Goal: Information Seeking & Learning: Learn about a topic

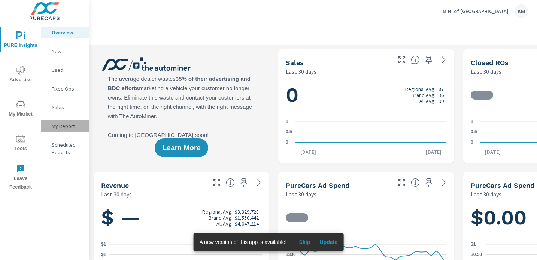
click at [61, 127] on p "My Report" at bounding box center [67, 125] width 31 height 7
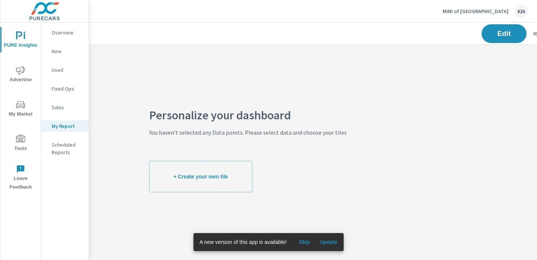
click at [57, 52] on p "New" at bounding box center [67, 51] width 31 height 7
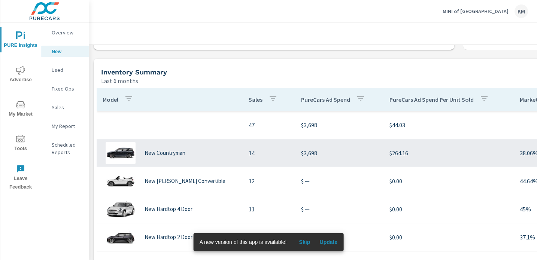
scroll to position [485, 0]
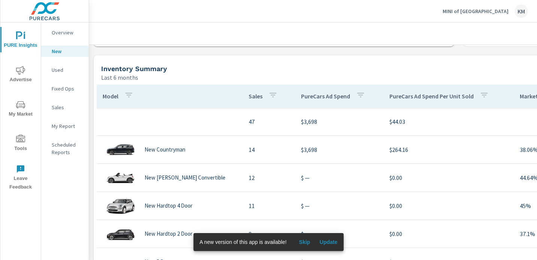
click at [62, 33] on p "Overview" at bounding box center [67, 32] width 31 height 7
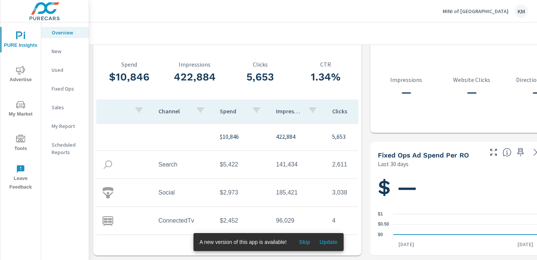
scroll to position [1013, 0]
click at [66, 125] on p "My Report" at bounding box center [67, 125] width 31 height 7
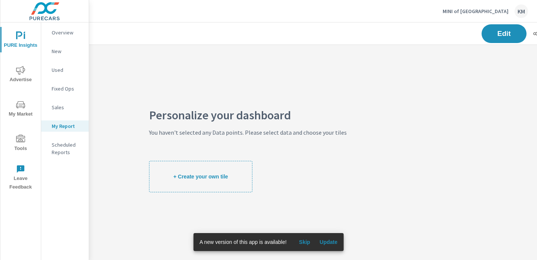
click at [64, 107] on p "Sales" at bounding box center [67, 107] width 31 height 7
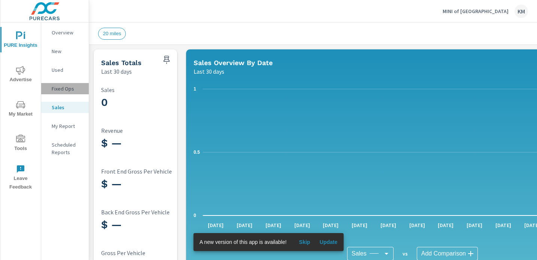
click at [62, 88] on p "Fixed Ops" at bounding box center [67, 88] width 31 height 7
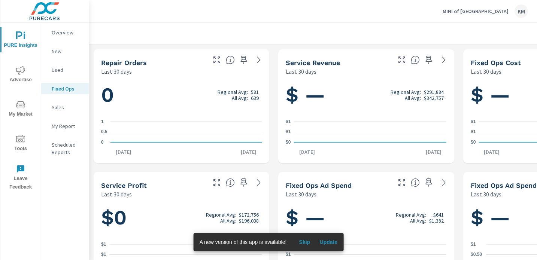
click at [24, 75] on span "Advertise" at bounding box center [21, 75] width 36 height 18
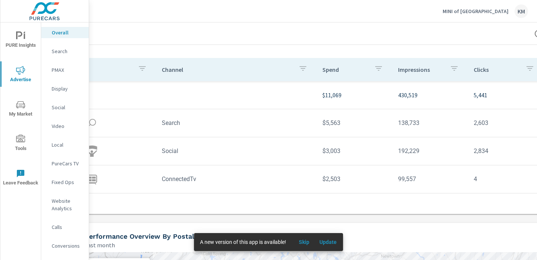
scroll to position [72, 0]
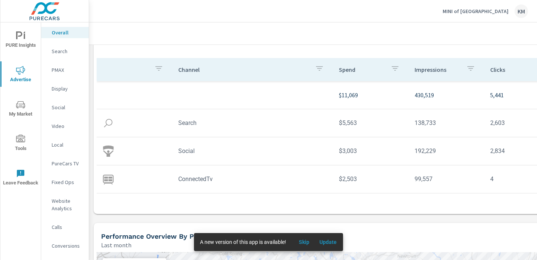
click at [64, 165] on p "PureCars TV" at bounding box center [67, 163] width 31 height 7
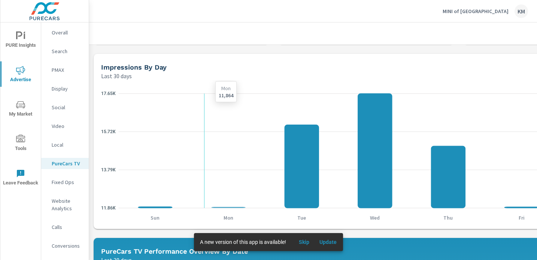
scroll to position [188, 0]
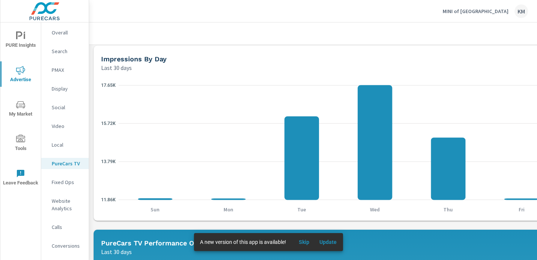
click at [69, 179] on p "Fixed Ops" at bounding box center [67, 182] width 31 height 7
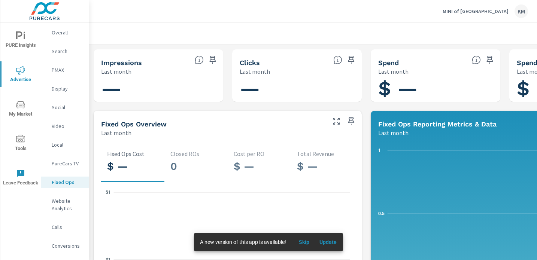
click at [59, 124] on p "Video" at bounding box center [67, 125] width 31 height 7
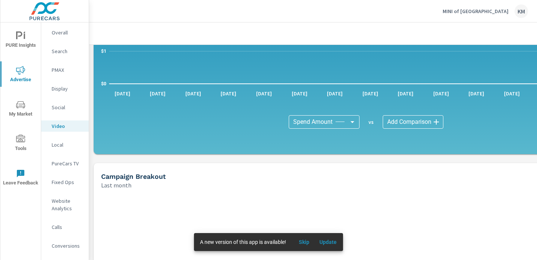
scroll to position [4, 0]
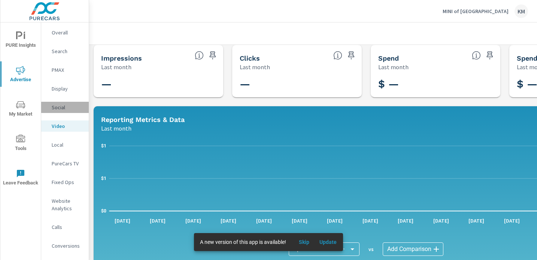
click at [70, 106] on p "Social" at bounding box center [67, 107] width 31 height 7
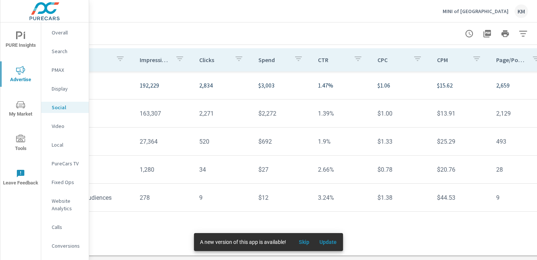
scroll to position [276, 106]
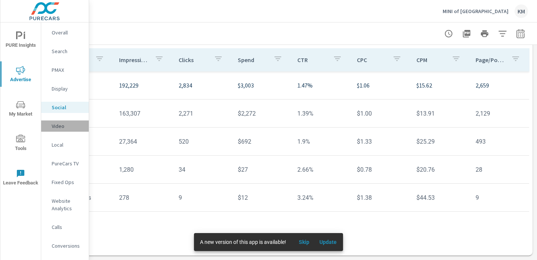
click at [64, 125] on p "Video" at bounding box center [67, 125] width 31 height 7
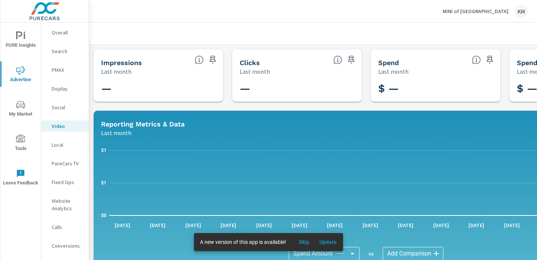
click at [65, 146] on p "Local" at bounding box center [67, 144] width 31 height 7
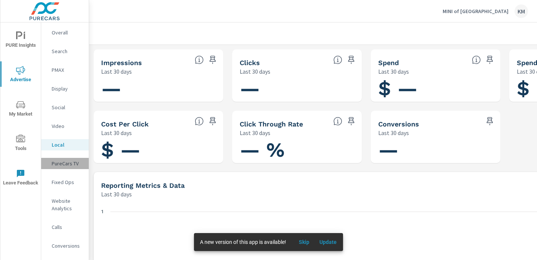
click at [65, 165] on p "PureCars TV" at bounding box center [67, 163] width 31 height 7
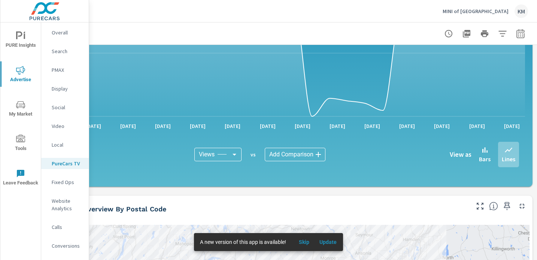
scroll to position [531, 106]
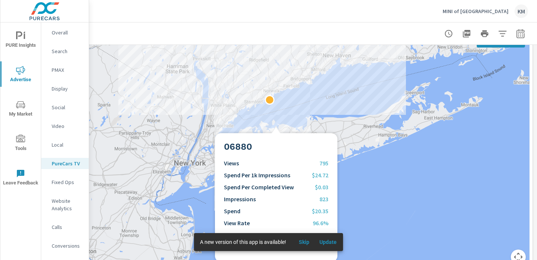
scroll to position [666, 106]
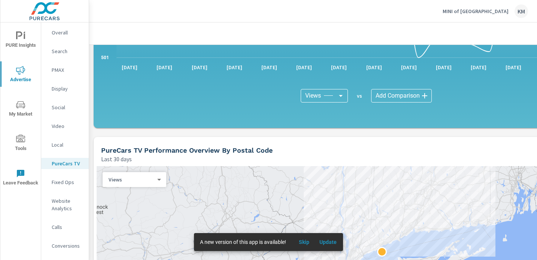
scroll to position [622, 0]
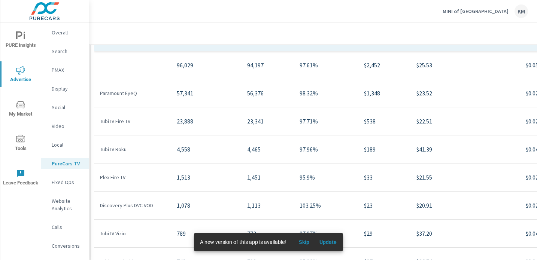
scroll to position [972, 0]
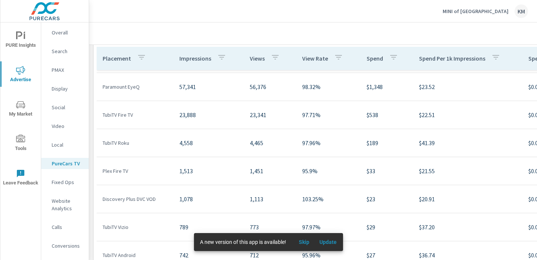
scroll to position [28, 0]
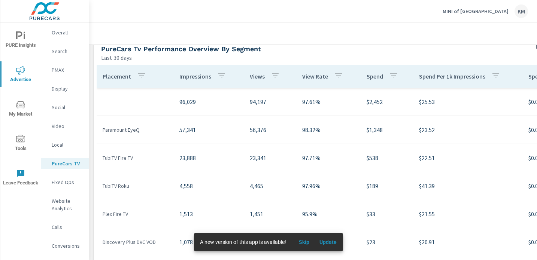
scroll to position [933, 0]
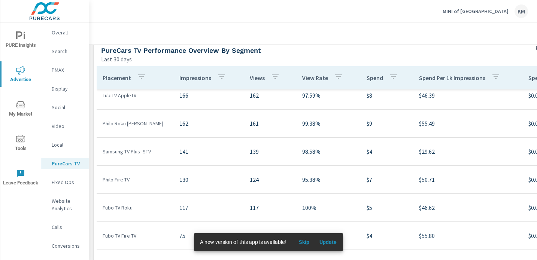
scroll to position [76, 0]
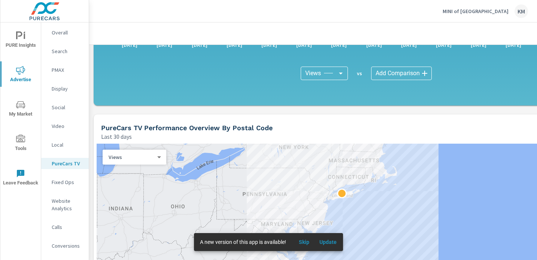
scroll to position [653, 0]
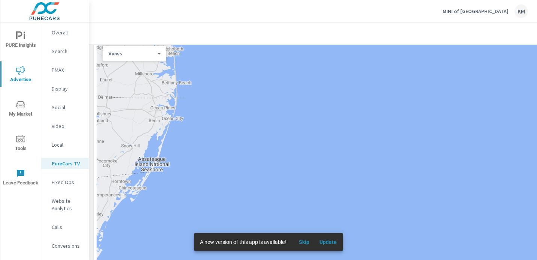
drag, startPoint x: 342, startPoint y: 124, endPoint x: 418, endPoint y: 279, distance: 173.0
click at [418, 260] on html "PURE Insights Advertise My Market Tools Leave Feedback Overall Search PMAX Disp…" at bounding box center [268, 130] width 537 height 260
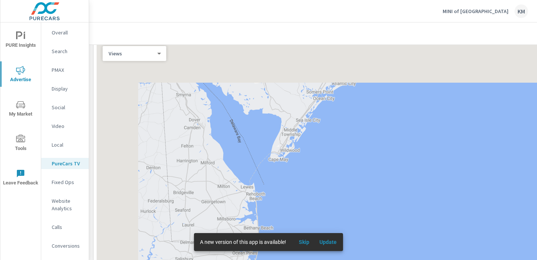
drag, startPoint x: 353, startPoint y: 147, endPoint x: 443, endPoint y: 282, distance: 161.5
click at [443, 260] on html "PURE Insights Advertise My Market Tools Leave Feedback Overall Search PMAX Disp…" at bounding box center [268, 130] width 537 height 260
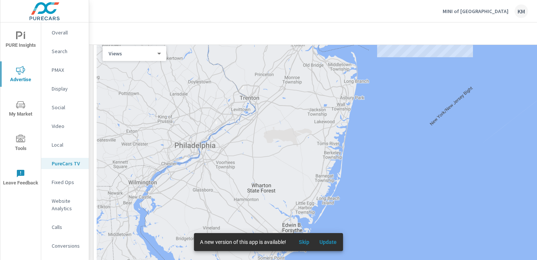
drag, startPoint x: 392, startPoint y: 87, endPoint x: 333, endPoint y: 255, distance: 177.5
click at [333, 255] on div at bounding box center [366, 161] width 539 height 243
